Goal: Transaction & Acquisition: Purchase product/service

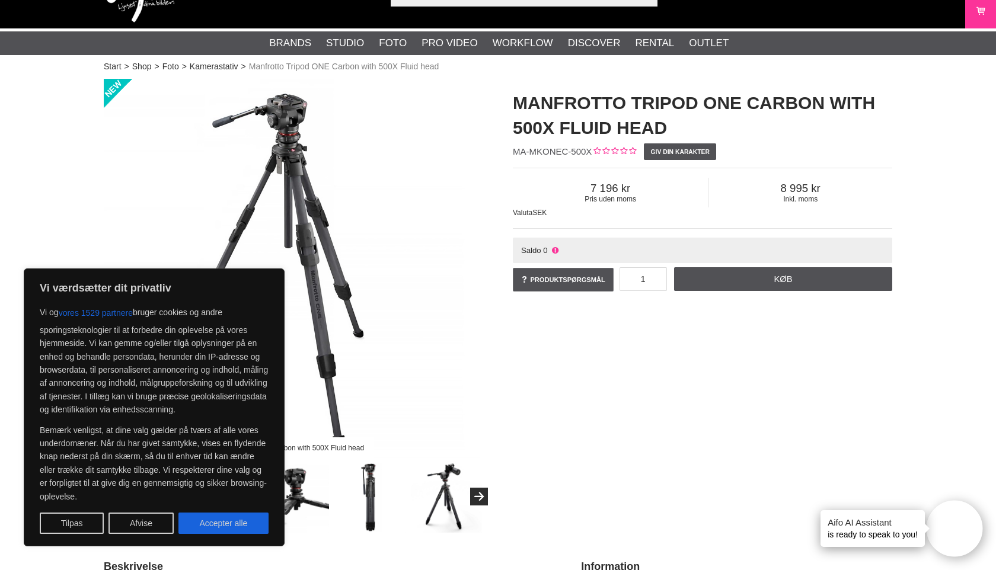
scroll to position [43, 0]
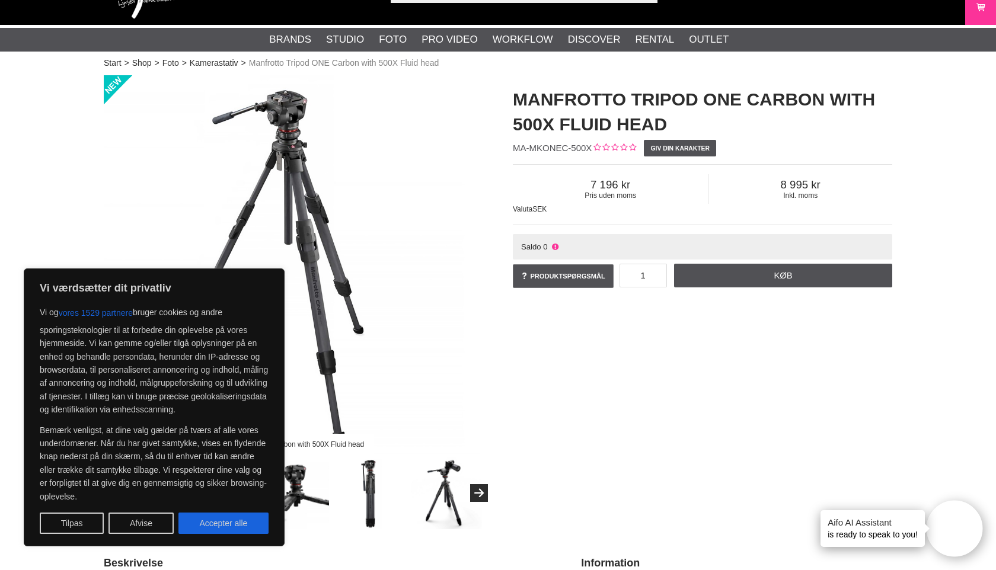
click at [565, 247] on div "Saldo 0" at bounding box center [703, 246] width 380 height 25
click at [557, 247] on icon at bounding box center [555, 247] width 9 height 9
click at [535, 248] on span "Saldo" at bounding box center [531, 247] width 20 height 9
click at [202, 525] on button "Accepter alle" at bounding box center [223, 523] width 90 height 21
checkbox input "true"
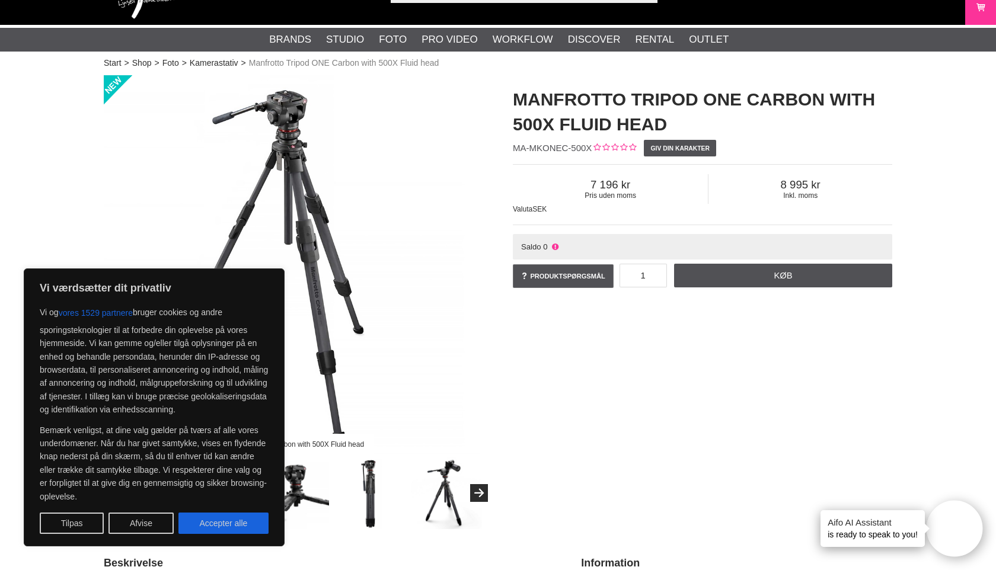
checkbox input "true"
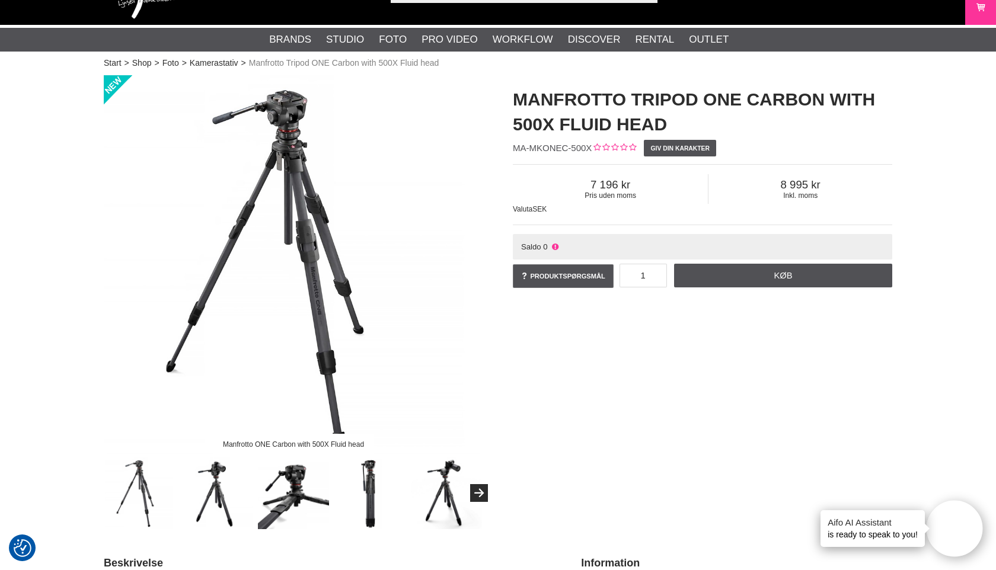
click at [528, 248] on span "Saldo" at bounding box center [531, 247] width 20 height 9
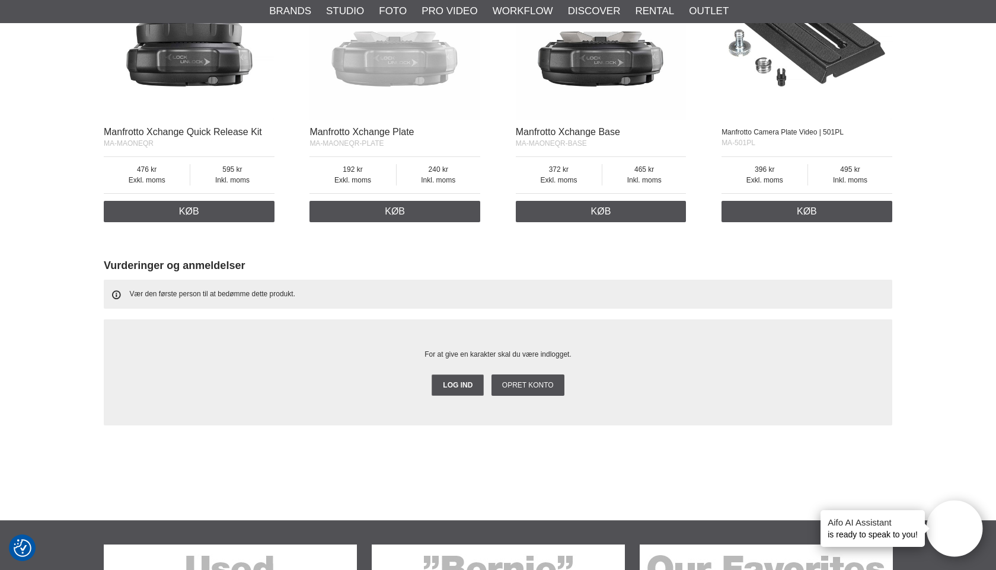
scroll to position [1669, 0]
